Goal: Task Accomplishment & Management: Manage account settings

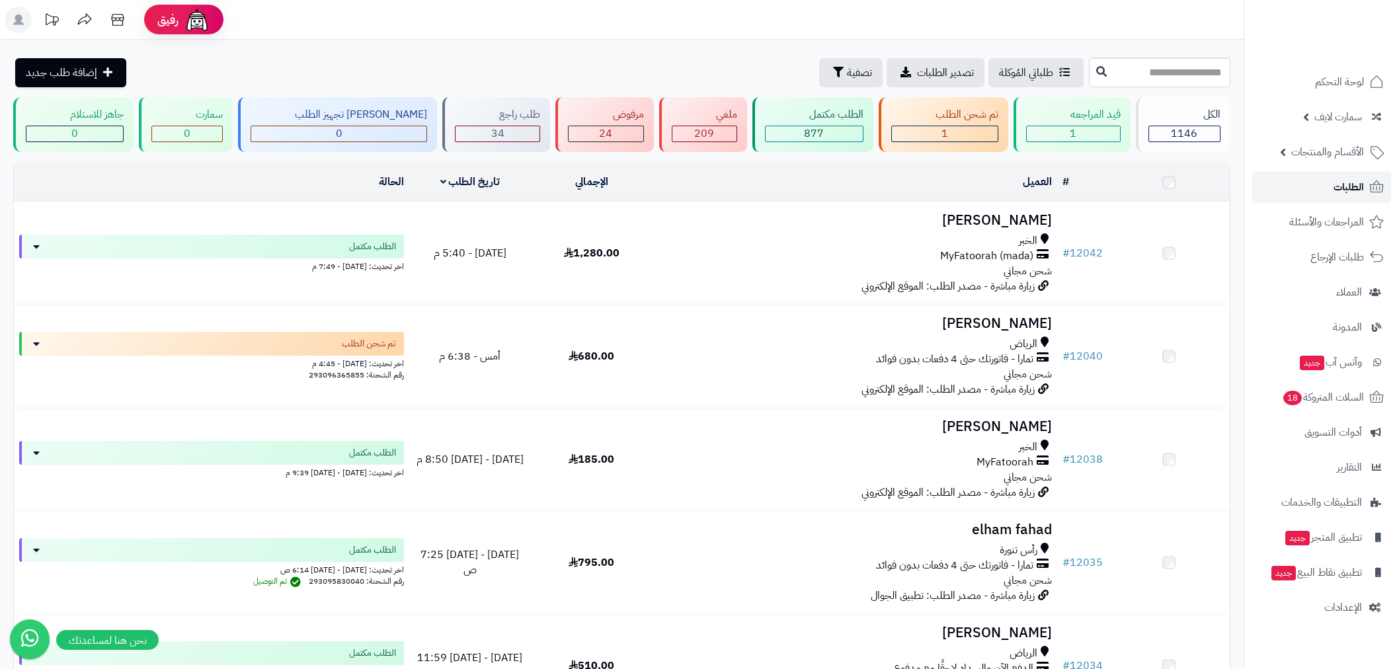
click at [1343, 192] on span "الطلبات" at bounding box center [1348, 187] width 30 height 19
click at [1360, 200] on link "الطلبات" at bounding box center [1321, 187] width 139 height 32
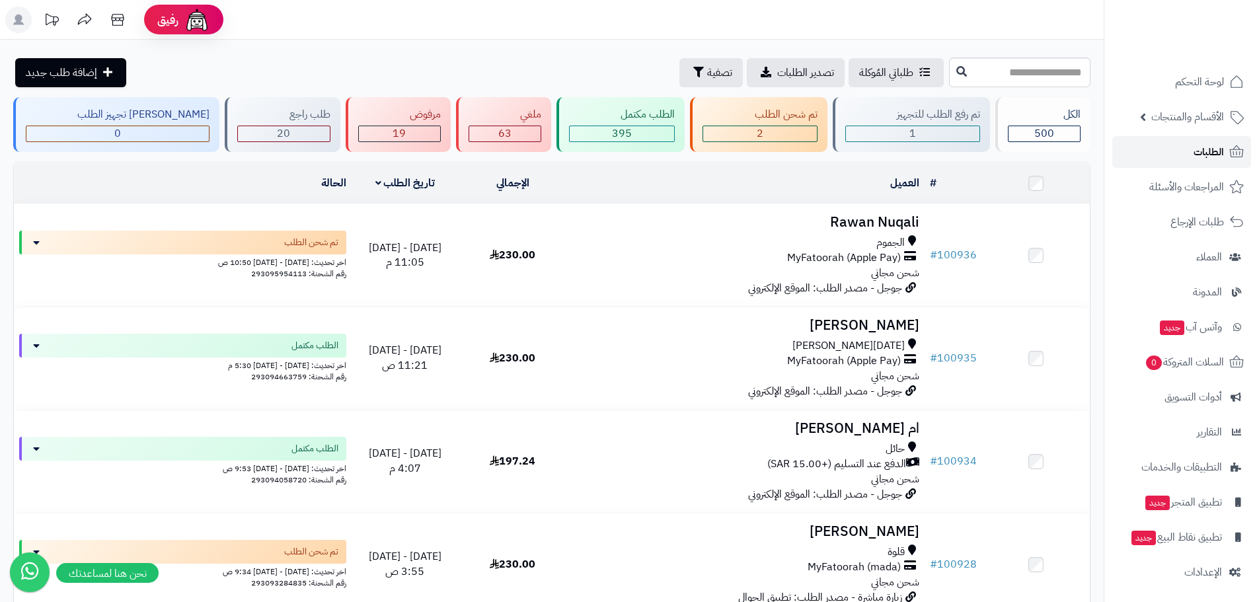
click at [1215, 154] on span "الطلبات" at bounding box center [1209, 152] width 30 height 19
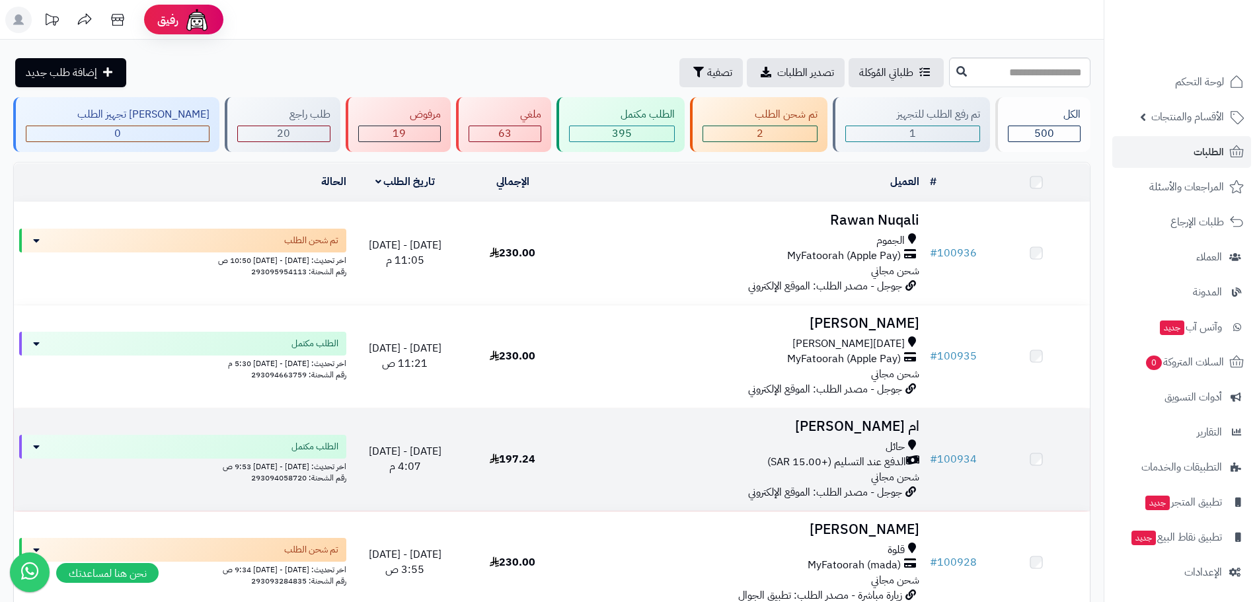
scroll to position [154, 0]
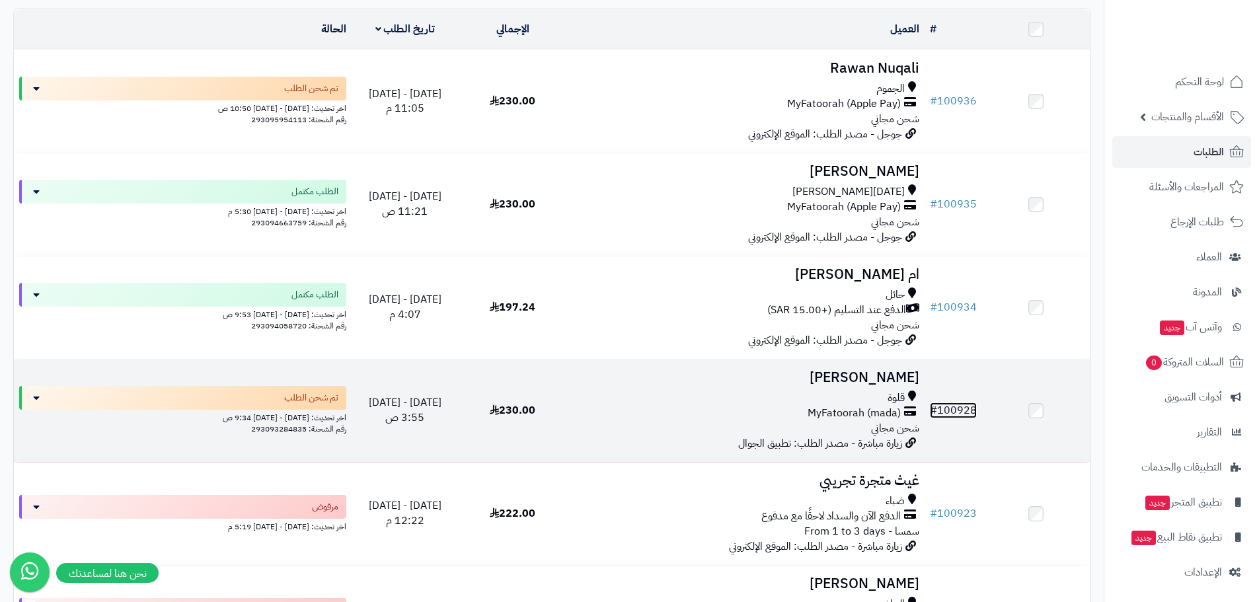
drag, startPoint x: 958, startPoint y: 400, endPoint x: 855, endPoint y: 394, distance: 102.6
click at [957, 403] on link "# 100928" at bounding box center [953, 411] width 47 height 16
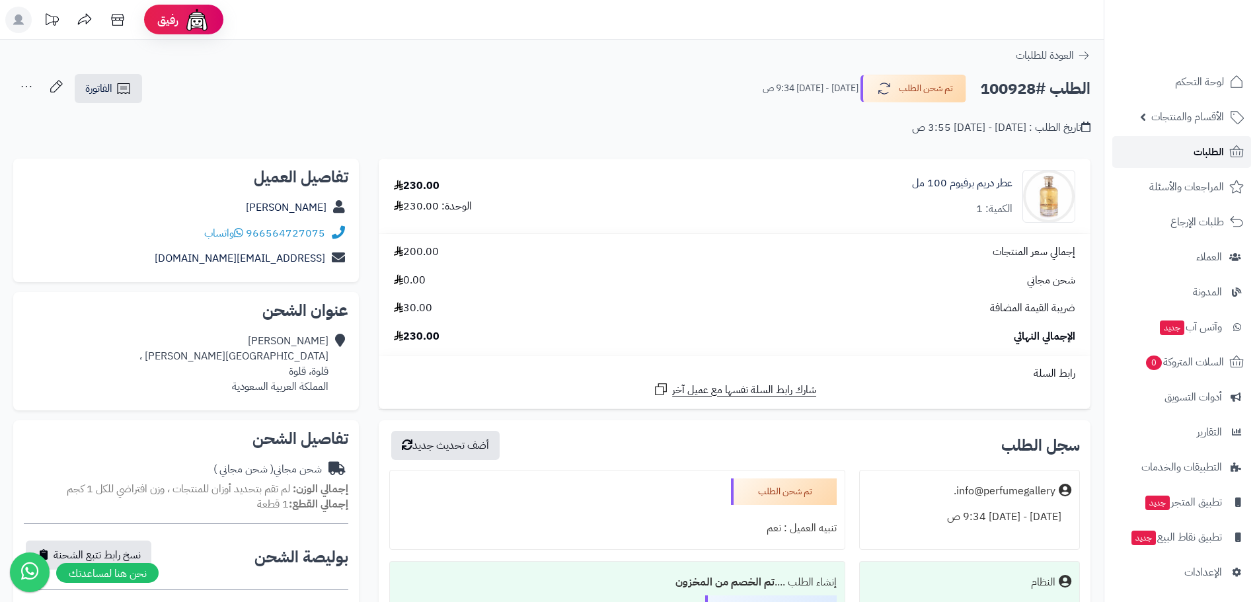
click at [1183, 149] on link "الطلبات" at bounding box center [1182, 152] width 139 height 32
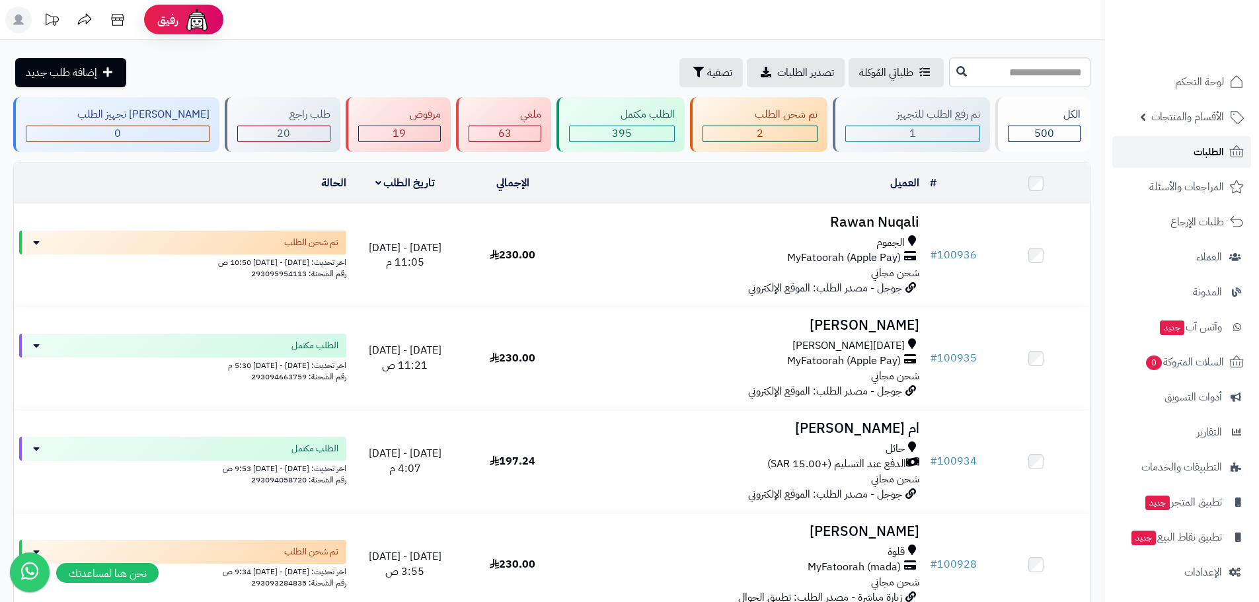
click at [1182, 151] on link "الطلبات" at bounding box center [1182, 152] width 139 height 32
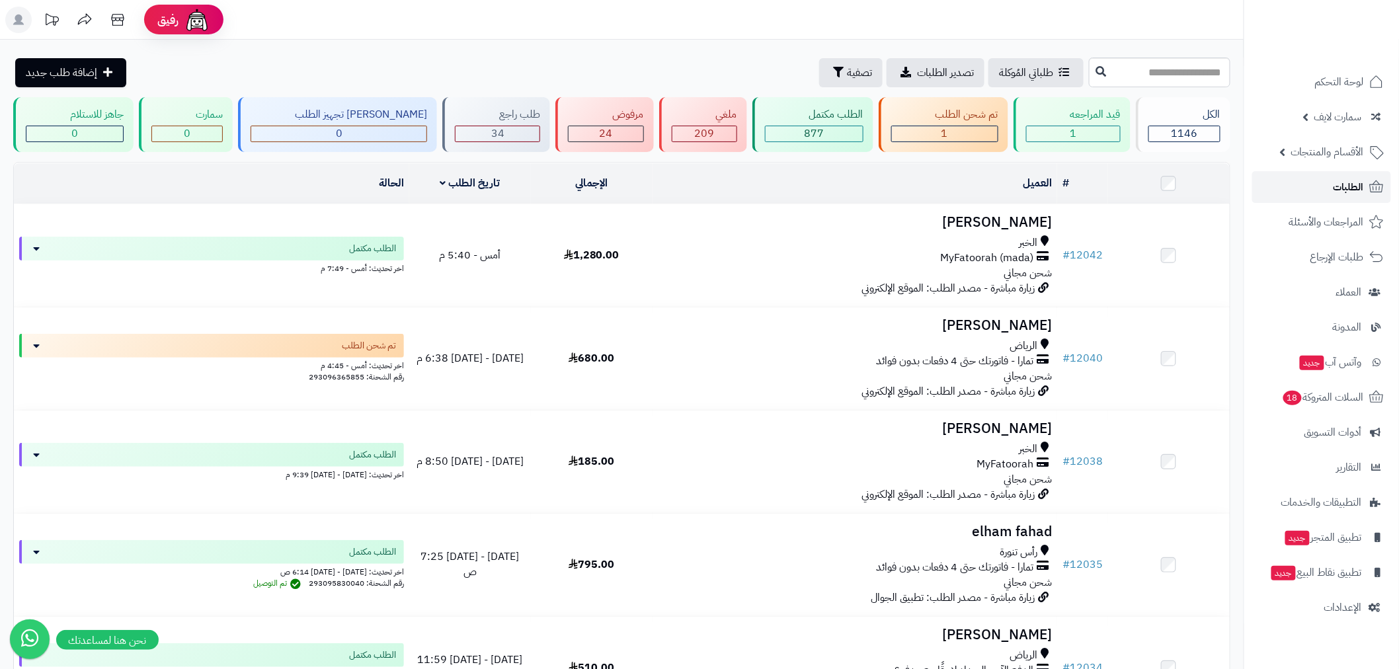
click at [1333, 195] on link "الطلبات" at bounding box center [1321, 187] width 139 height 32
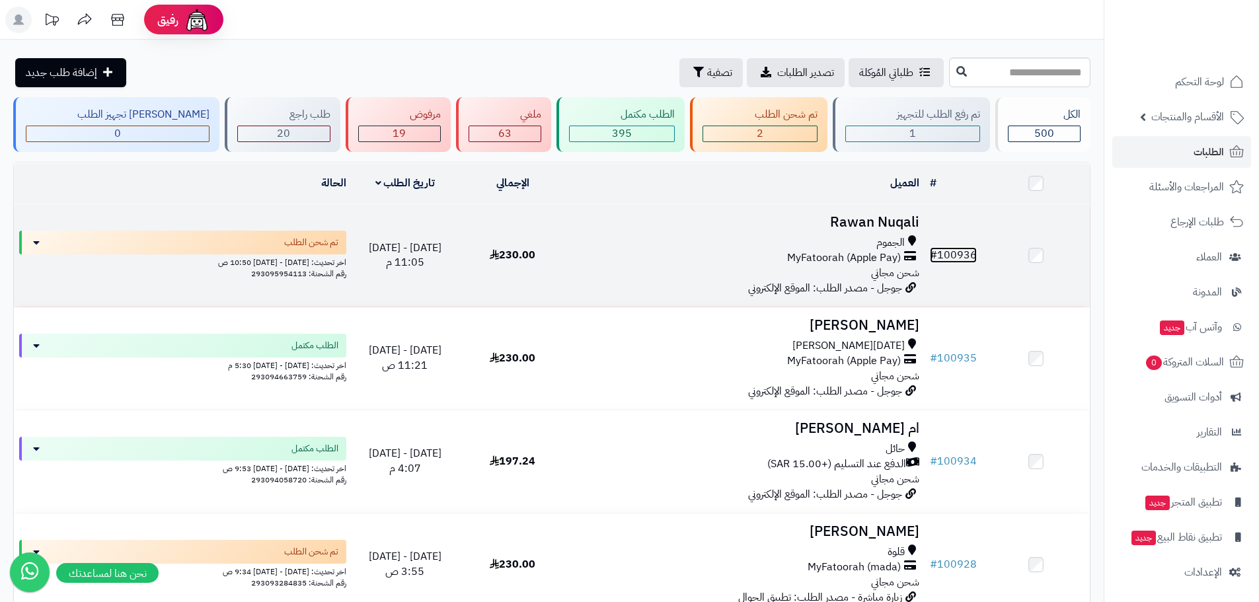
click at [961, 250] on link "# 100936" at bounding box center [953, 255] width 47 height 16
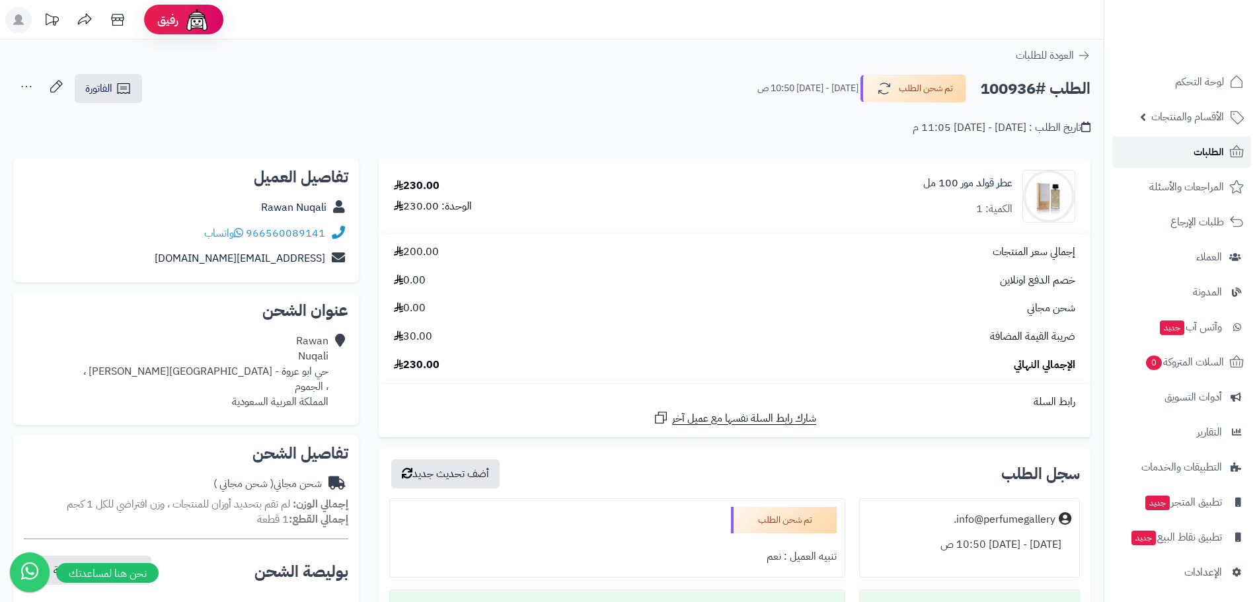
click at [1208, 150] on span "الطلبات" at bounding box center [1209, 152] width 30 height 19
